Goal: Transaction & Acquisition: Subscribe to service/newsletter

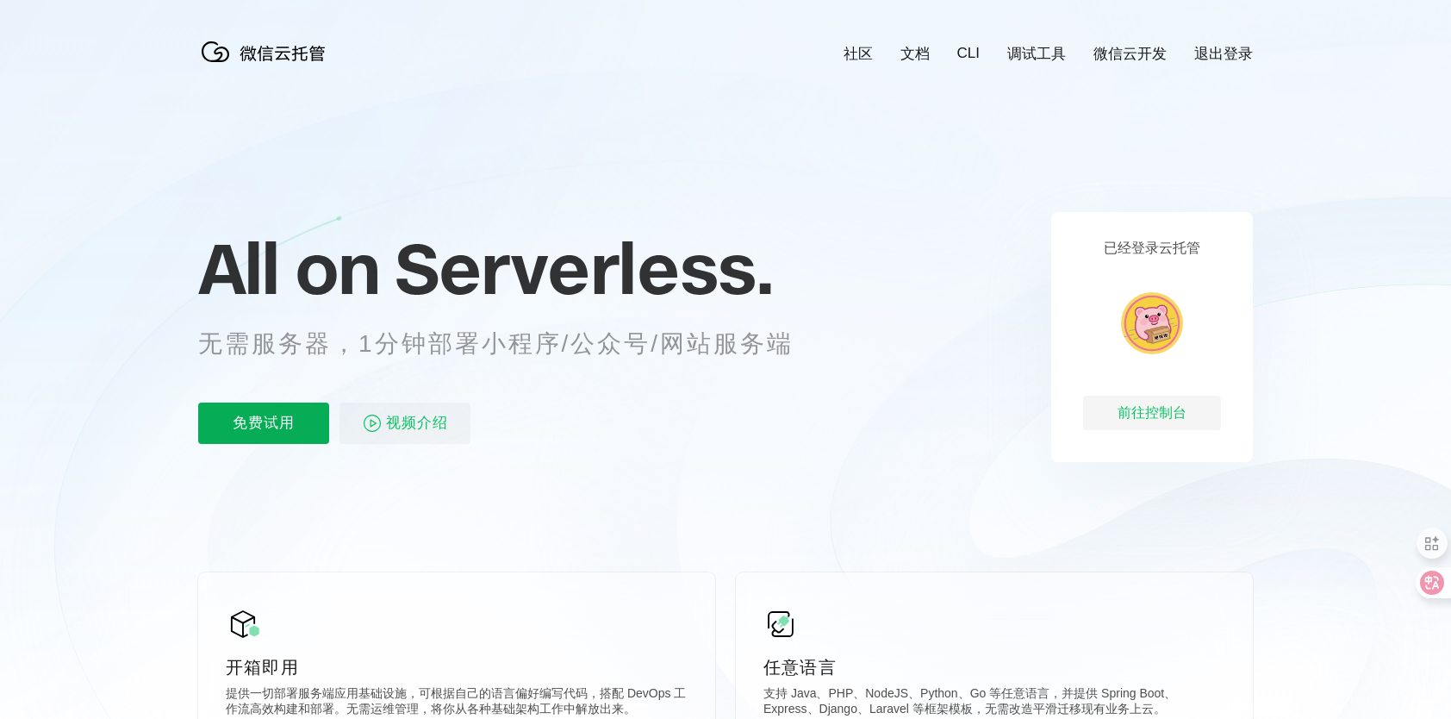
click at [252, 421] on p "免费试用" at bounding box center [263, 422] width 131 height 41
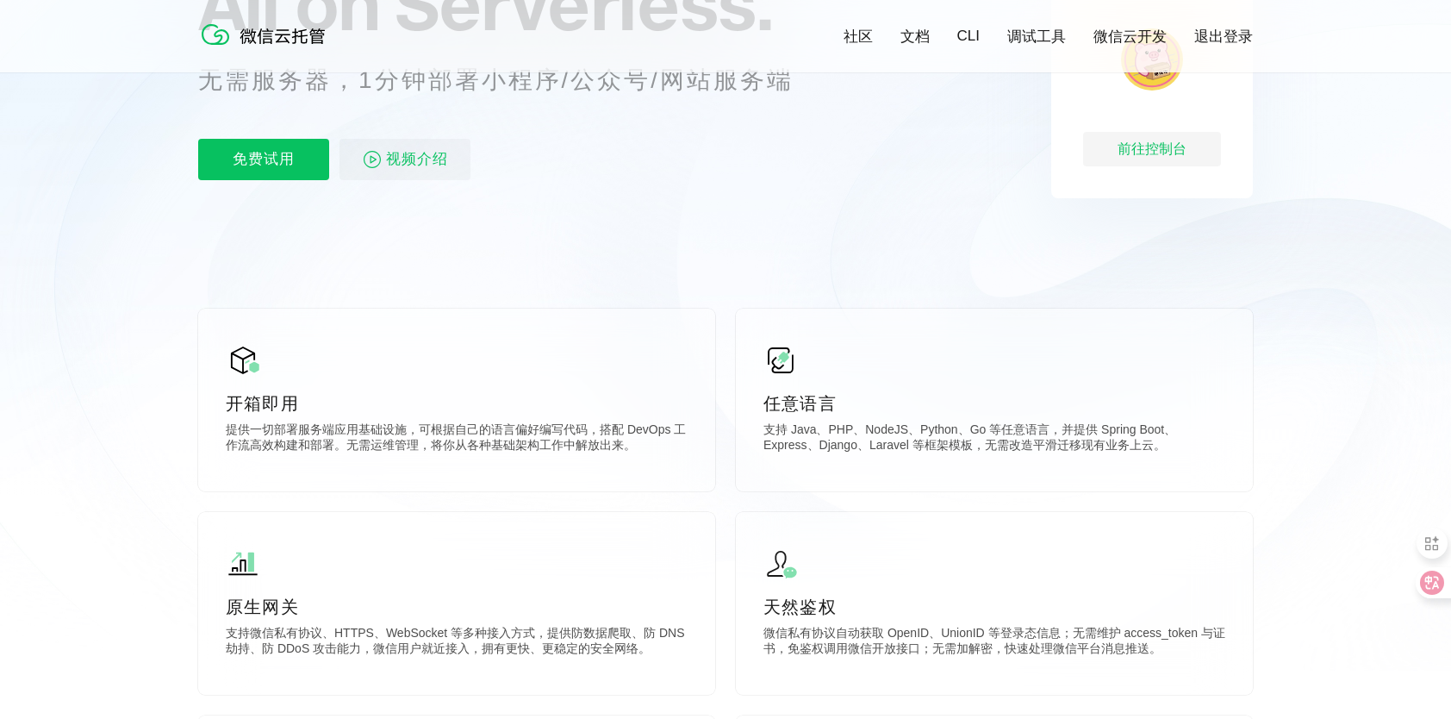
scroll to position [86, 0]
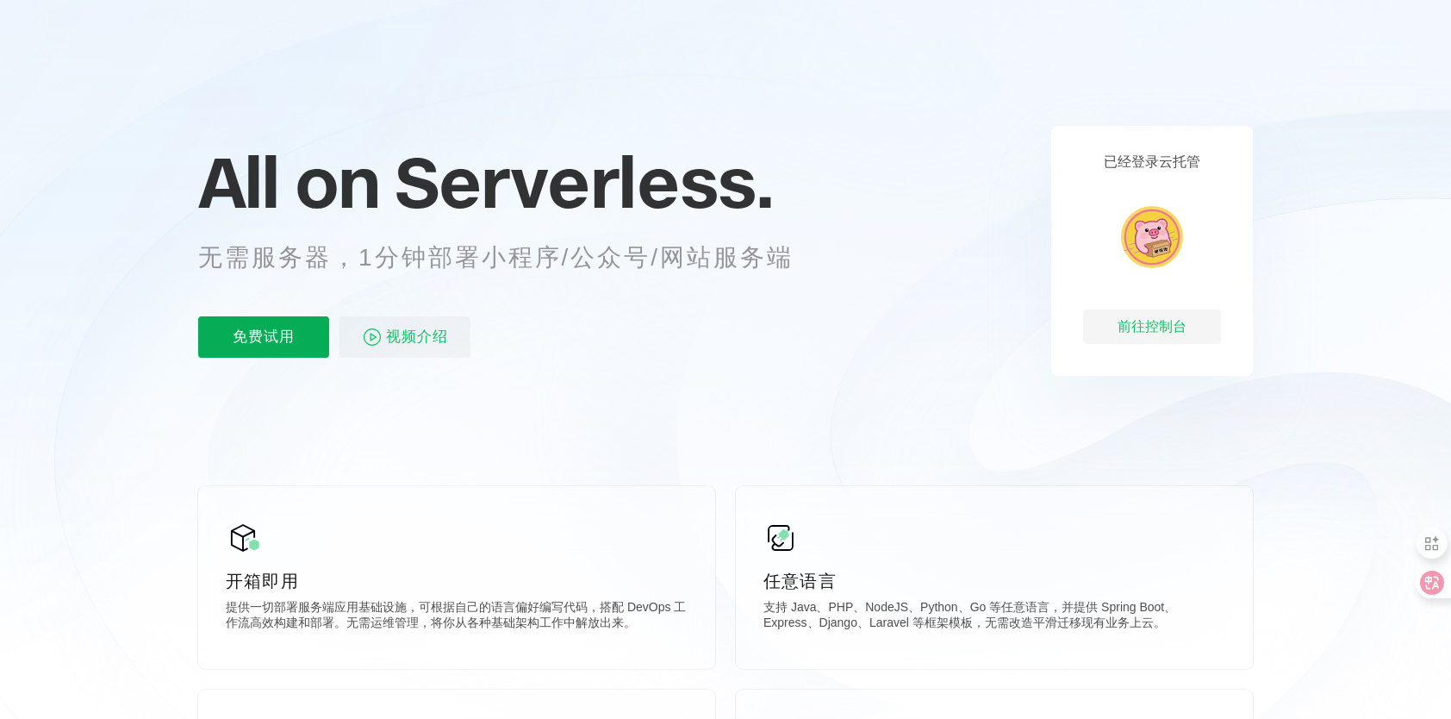
click at [253, 322] on p "免费试用" at bounding box center [263, 336] width 131 height 41
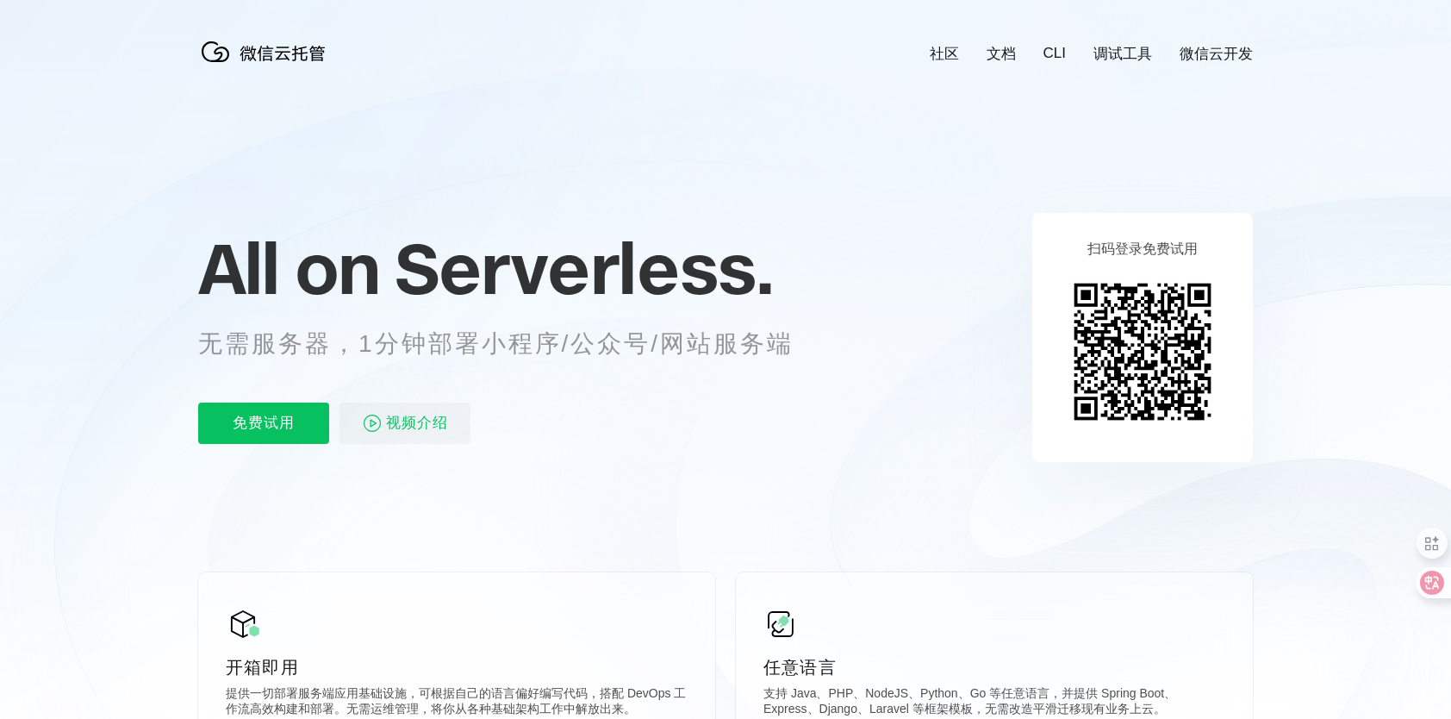
scroll to position [0, 3064]
click at [280, 430] on p "免费试用" at bounding box center [263, 422] width 131 height 41
